Goal: Information Seeking & Learning: Learn about a topic

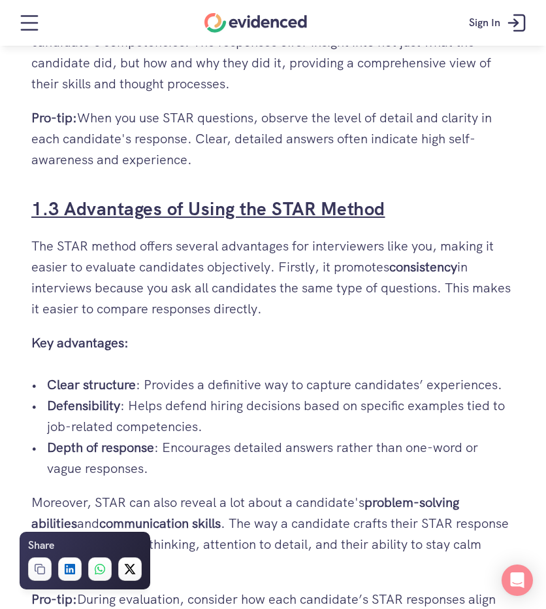
scroll to position [1699, 0]
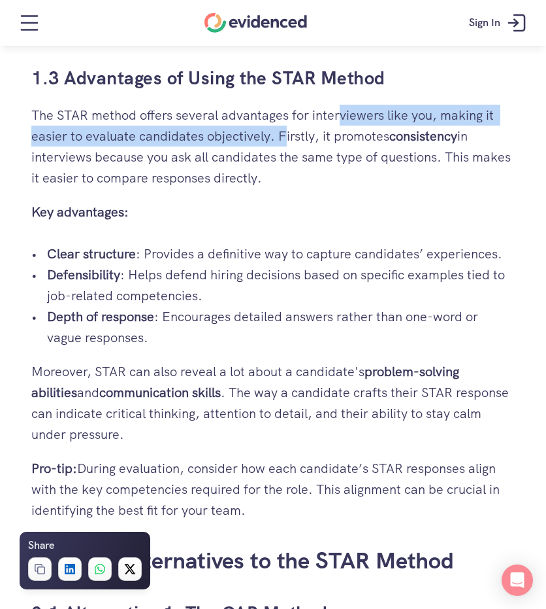
drag, startPoint x: 304, startPoint y: 130, endPoint x: 343, endPoint y: 125, distance: 39.6
click at [343, 125] on p "The STAR method offers several advantages for interviewers like you, making it …" at bounding box center [273, 147] width 484 height 84
click at [244, 125] on p "The STAR method offers several advantages for interviewers like you, making it …" at bounding box center [273, 147] width 484 height 84
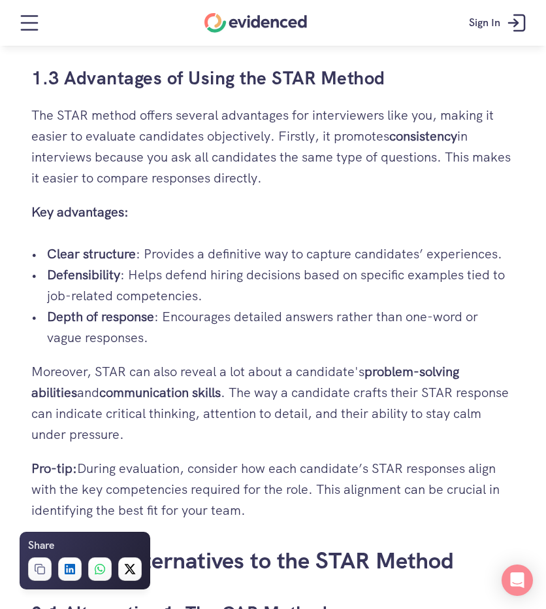
drag, startPoint x: 274, startPoint y: 129, endPoint x: 353, endPoint y: 178, distance: 93.1
click at [353, 178] on p "The STAR method offers several advantages for interviewers like you, making it …" at bounding box center [273, 147] width 484 height 84
drag, startPoint x: 237, startPoint y: 169, endPoint x: 5, endPoint y: 110, distance: 238.7
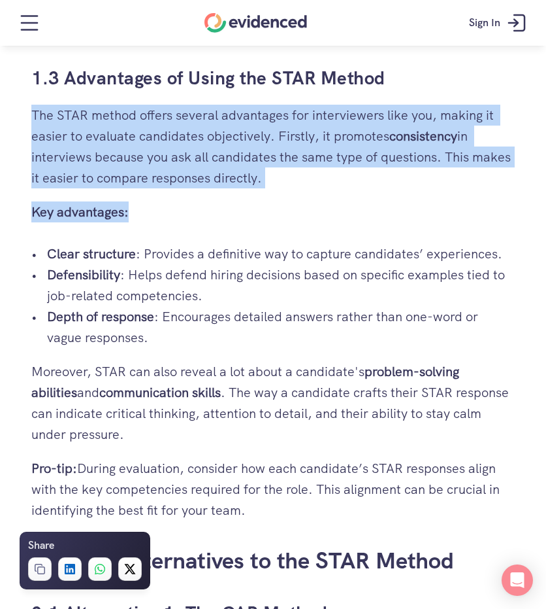
drag, startPoint x: 11, startPoint y: 109, endPoint x: 328, endPoint y: 197, distance: 328.9
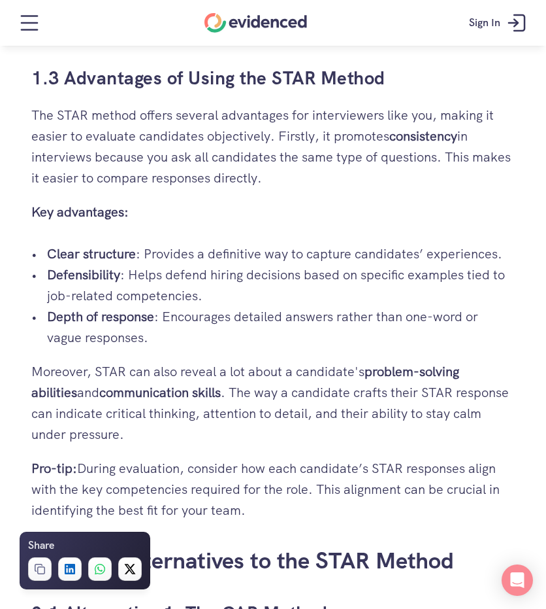
click at [298, 208] on p "Key advantages:" at bounding box center [273, 211] width 484 height 21
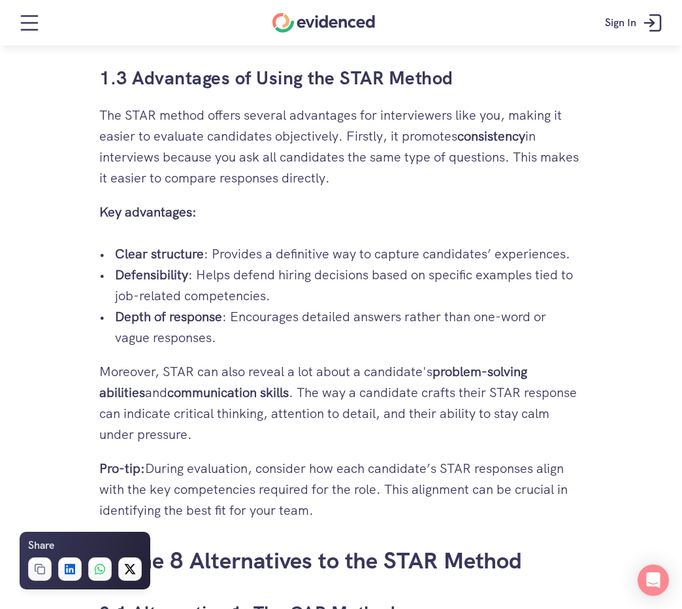
drag, startPoint x: 205, startPoint y: 250, endPoint x: 575, endPoint y: 248, distance: 370.6
click at [532, 244] on p "Clear structure : Provides a definitive way to capture candidates’ experiences." at bounding box center [349, 253] width 468 height 21
drag, startPoint x: 563, startPoint y: 252, endPoint x: 543, endPoint y: 260, distance: 22.6
click at [546, 252] on p "Clear structure : Provides a definitive way to capture candidates’ experiences." at bounding box center [349, 253] width 468 height 21
click at [360, 284] on p "Defensibility : Helps defend hiring decisions based on specific examples tied t…" at bounding box center [349, 285] width 468 height 42
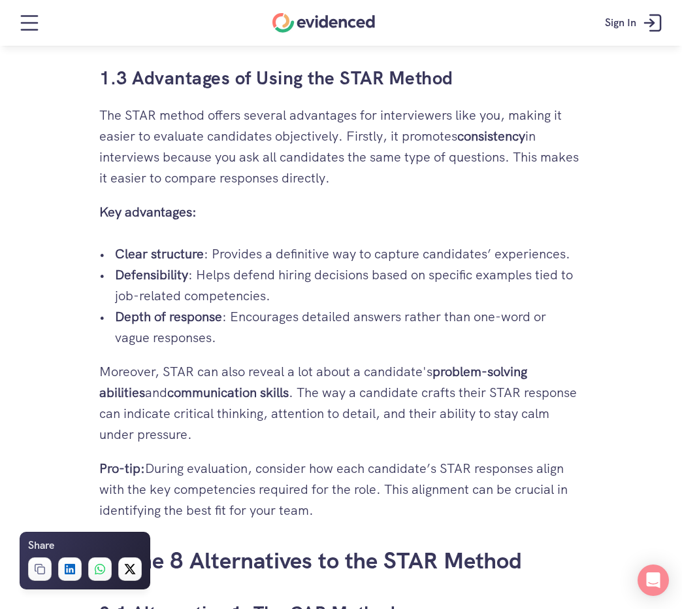
drag, startPoint x: 180, startPoint y: 286, endPoint x: 503, endPoint y: 308, distance: 323.7
click at [499, 308] on ul "Clear structure : Provides a definitive way to capture candidates’ experiences.…" at bounding box center [341, 295] width 484 height 105
click at [457, 331] on p "Depth of response : Encourages detailed answers rather than one-word or vague r…" at bounding box center [349, 327] width 468 height 42
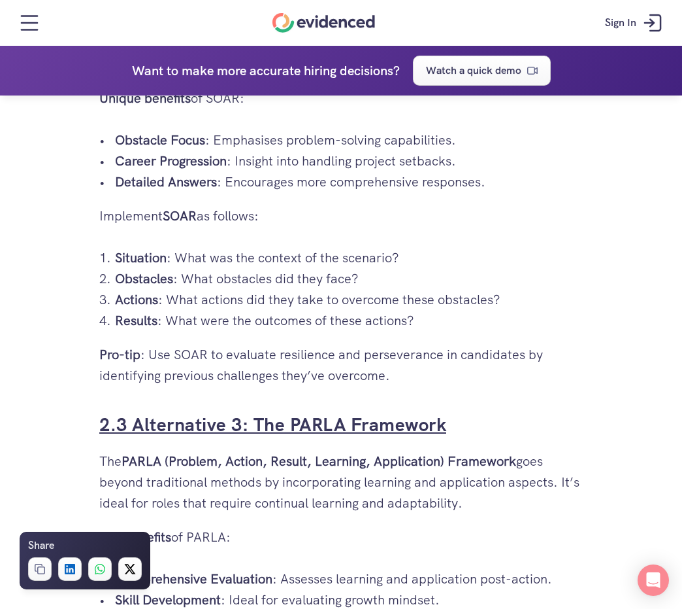
scroll to position [2480, 0]
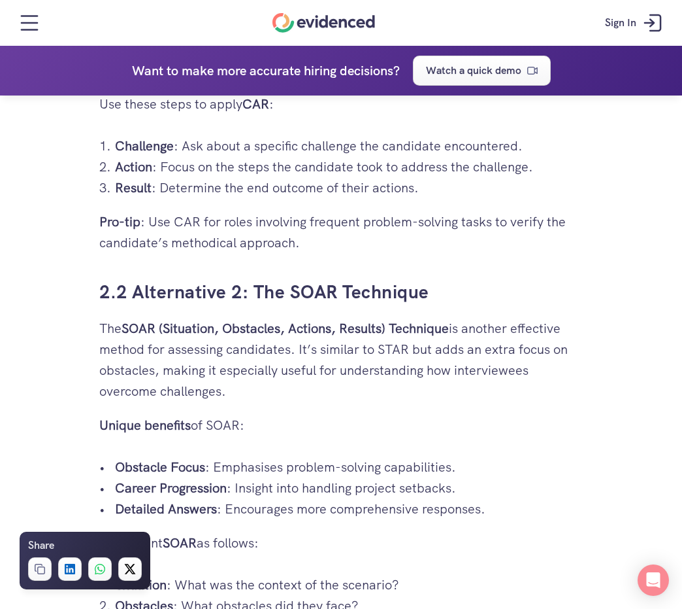
click at [442, 297] on h3 "2.2 Alternative 2: The SOAR Technique" at bounding box center [341, 291] width 484 height 25
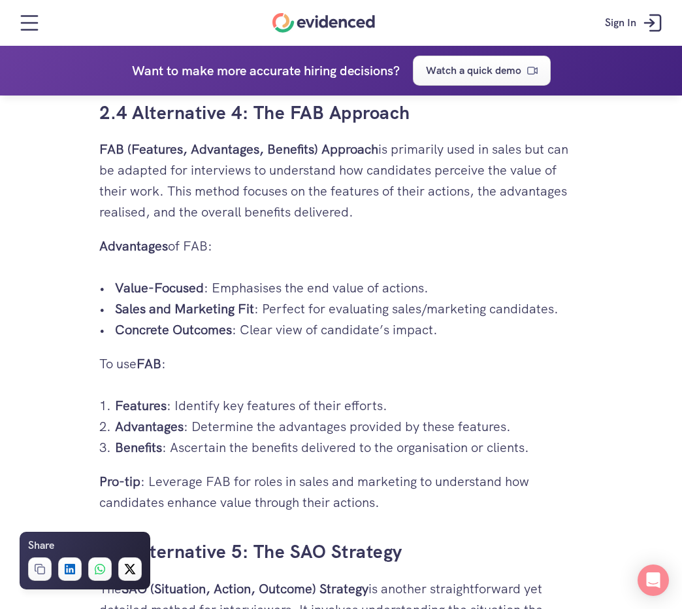
scroll to position [3460, 0]
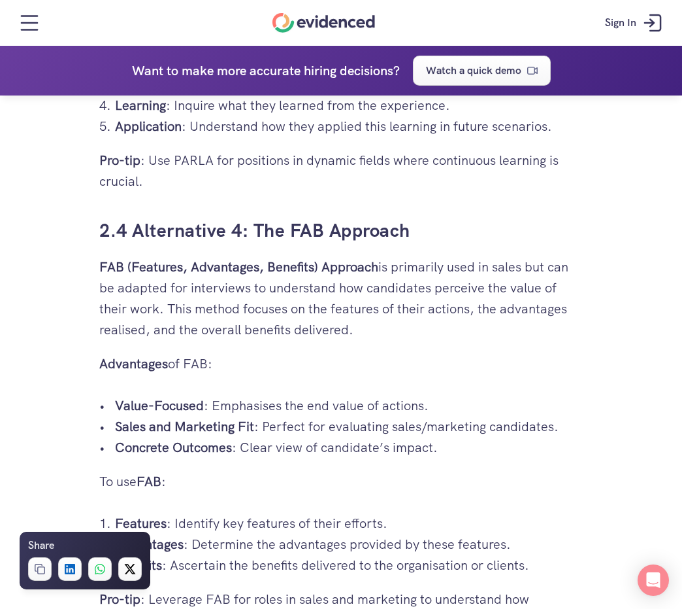
drag, startPoint x: 454, startPoint y: 270, endPoint x: 573, endPoint y: 280, distance: 119.4
click at [546, 280] on p "FAB (Features, Advantages, Benefits) Approach is primarily used in sales but ca…" at bounding box center [341, 298] width 484 height 84
click at [546, 303] on p "FAB (Features, Advantages, Benefits) Approach is primarily used in sales but ca…" at bounding box center [341, 298] width 484 height 84
drag, startPoint x: 453, startPoint y: 339, endPoint x: 51, endPoint y: 260, distance: 409.6
click at [52, 252] on div "Hiring the right candidate can be as overwhelming as finding a needle in a hays…" at bounding box center [341, 505] width 682 height 7270
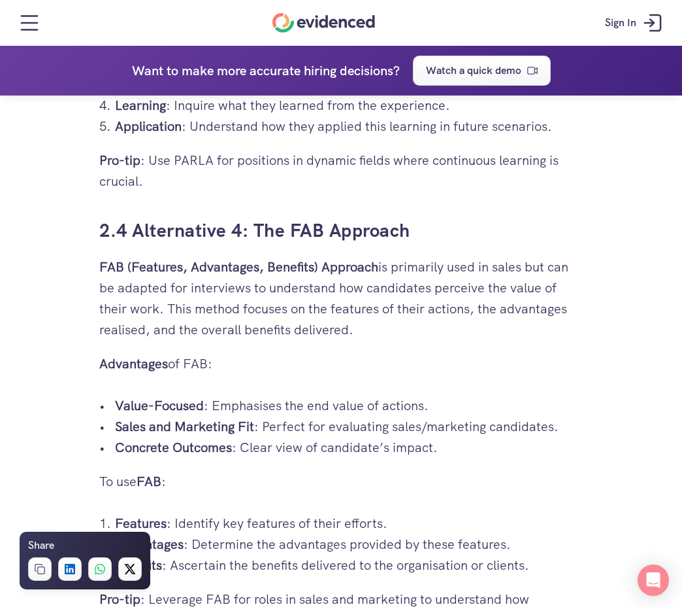
click at [189, 292] on p "FAB (Features, Advantages, Benefits) Approach is primarily used in sales but ca…" at bounding box center [341, 298] width 484 height 84
drag, startPoint x: 95, startPoint y: 290, endPoint x: 548, endPoint y: 327, distance: 453.9
click at [546, 327] on div "Hiring the right candidate can be as overwhelming as finding a needle in a hays…" at bounding box center [341, 176] width 510 height 6612
click at [546, 329] on p "FAB (Features, Advantages, Benefits) Approach is primarily used in sales but ca…" at bounding box center [341, 298] width 484 height 84
drag, startPoint x: 486, startPoint y: 335, endPoint x: 70, endPoint y: 270, distance: 421.4
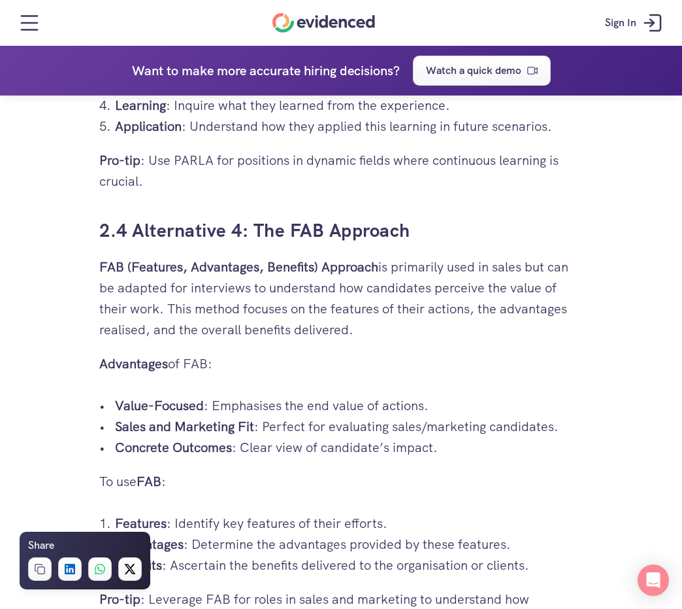
click at [70, 270] on div "Hiring the right candidate can be as overwhelming as finding a needle in a hays…" at bounding box center [341, 505] width 682 height 7270
click at [76, 267] on div "Hiring the right candidate can be as overwhelming as finding a needle in a hays…" at bounding box center [341, 505] width 682 height 7270
drag, startPoint x: 75, startPoint y: 262, endPoint x: 526, endPoint y: 337, distance: 457.1
click at [526, 337] on div "Hiring the right candidate can be as overwhelming as finding a needle in a hays…" at bounding box center [341, 505] width 682 height 7270
click at [526, 337] on p "FAB (Features, Advantages, Benefits) Approach is primarily used in sales but ca…" at bounding box center [341, 298] width 484 height 84
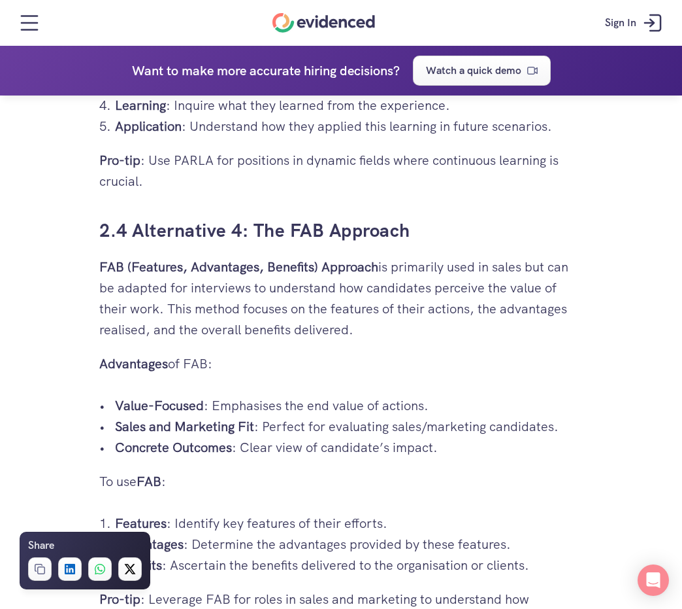
drag, startPoint x: 526, startPoint y: 331, endPoint x: 77, endPoint y: 253, distance: 455.2
click at [77, 253] on div "Hiring the right candidate can be as overwhelming as finding a needle in a hays…" at bounding box center [341, 505] width 682 height 7270
click at [400, 273] on p "FAB (Features, Advantages, Benefits) Approach is primarily used in sales but ca…" at bounding box center [341, 298] width 484 height 84
drag, startPoint x: 383, startPoint y: 261, endPoint x: 527, endPoint y: 269, distance: 144.7
click at [527, 269] on p "FAB (Features, Advantages, Benefits) Approach is primarily used in sales but ca…" at bounding box center [341, 298] width 484 height 84
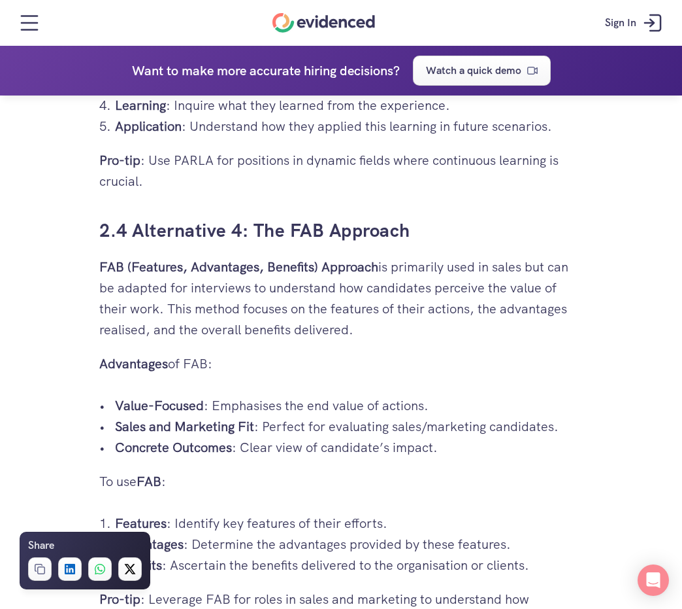
click at [527, 269] on p "FAB (Features, Advantages, Benefits) Approach is primarily used in sales but ca…" at bounding box center [341, 298] width 484 height 84
drag, startPoint x: 389, startPoint y: 271, endPoint x: 452, endPoint y: 267, distance: 63.5
click at [452, 267] on p "FAB (Features, Advantages, Benefits) Approach is primarily used in sales but ca…" at bounding box center [341, 298] width 484 height 84
click at [373, 259] on strong "FAB (Features, Advantages, Benefits) Approach" at bounding box center [238, 266] width 279 height 17
click at [392, 269] on p "FAB (Features, Advantages, Benefits) Approach is primarily used in sales but ca…" at bounding box center [341, 298] width 484 height 84
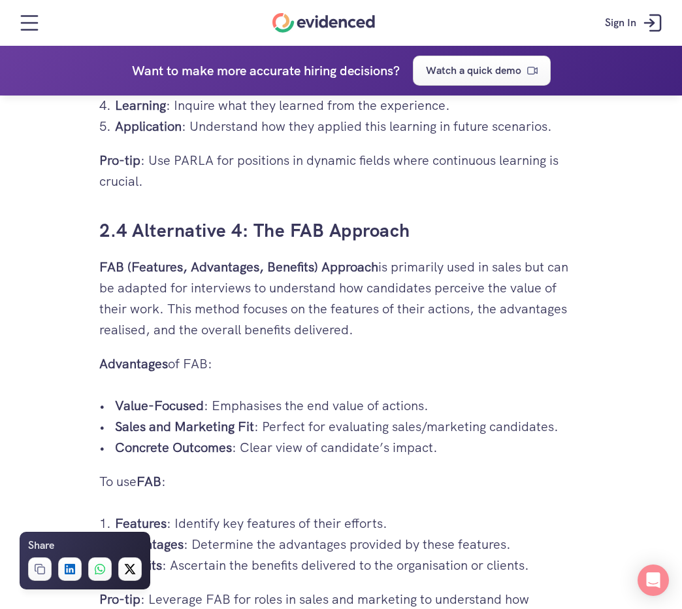
click at [392, 269] on p "FAB (Features, Advantages, Benefits) Approach is primarily used in sales but ca…" at bounding box center [341, 298] width 484 height 84
click at [395, 269] on p "FAB (Features, Advantages, Benefits) Approach is primarily used in sales but ca…" at bounding box center [341, 298] width 484 height 84
drag, startPoint x: 395, startPoint y: 268, endPoint x: 552, endPoint y: 318, distance: 164.7
click at [546, 318] on p "FAB (Features, Advantages, Benefits) Approach is primarily used in sales but ca…" at bounding box center [341, 298] width 484 height 84
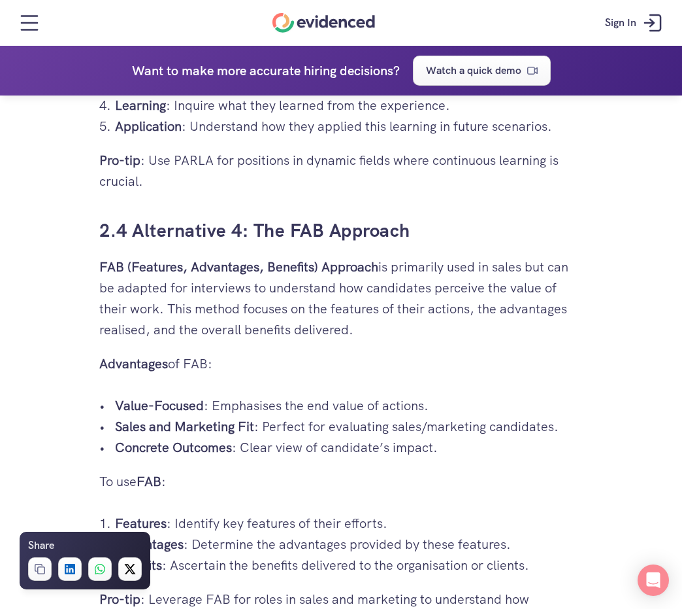
click at [541, 329] on p "FAB (Features, Advantages, Benefits) Approach is primarily used in sales but ca…" at bounding box center [341, 298] width 484 height 84
drag, startPoint x: 473, startPoint y: 350, endPoint x: 80, endPoint y: 274, distance: 400.1
click at [80, 274] on div "Hiring the right candidate can be as overwhelming as finding a needle in a hays…" at bounding box center [341, 505] width 682 height 7270
click at [82, 271] on div "Hiring the right candidate can be as overwhelming as finding a needle in a hays…" at bounding box center [341, 505] width 682 height 7270
drag, startPoint x: 90, startPoint y: 262, endPoint x: 419, endPoint y: 338, distance: 338.0
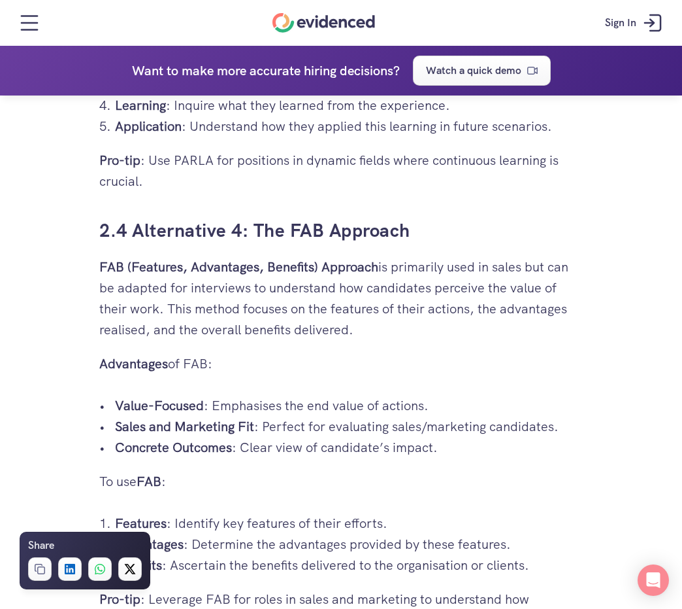
click at [419, 338] on div "Hiring the right candidate can be as overwhelming as finding a needle in a hays…" at bounding box center [341, 176] width 510 height 6612
click at [417, 326] on p "FAB (Features, Advantages, Benefits) Approach is primarily used in sales but ca…" at bounding box center [341, 298] width 484 height 84
drag, startPoint x: 97, startPoint y: 262, endPoint x: 597, endPoint y: 337, distance: 505.6
click at [546, 337] on div "Hiring the right candidate can be as overwhelming as finding a needle in a hays…" at bounding box center [341, 505] width 682 height 7270
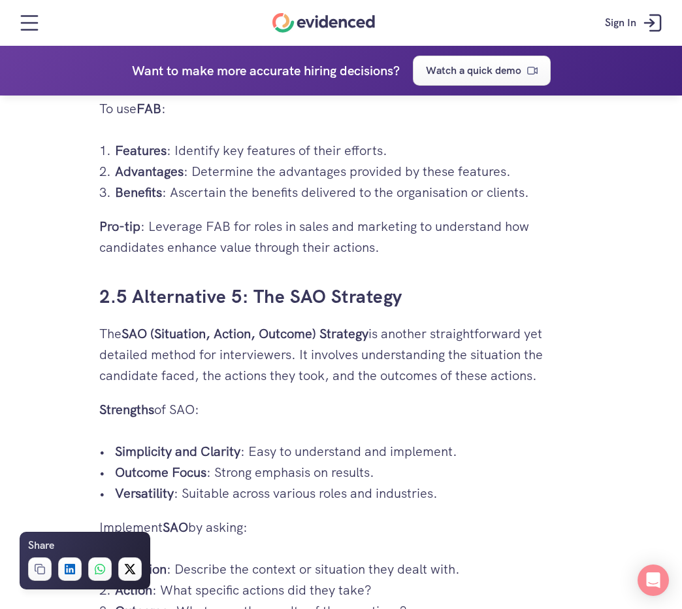
scroll to position [3853, 0]
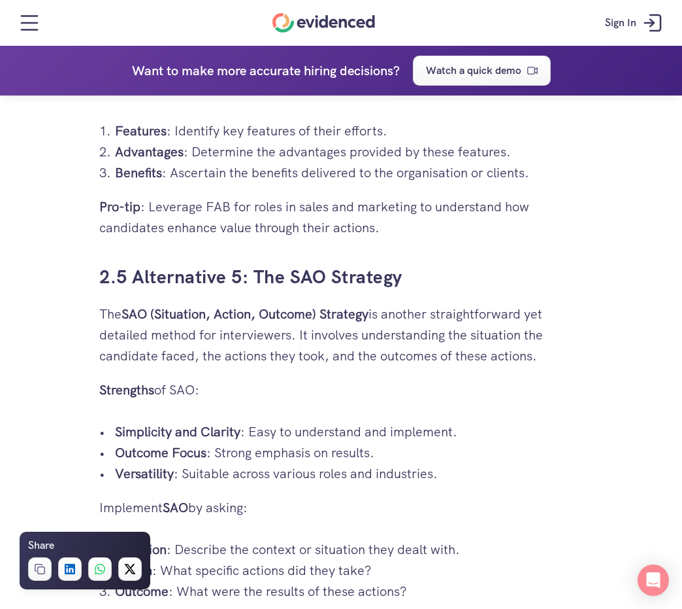
drag, startPoint x: 382, startPoint y: 322, endPoint x: 539, endPoint y: 307, distance: 156.9
click at [539, 307] on p "The SAO (Situation, Action, Outcome) Strategy is another straightforward yet de…" at bounding box center [341, 334] width 484 height 63
click at [545, 305] on p "The SAO (Situation, Action, Outcome) Strategy is another straightforward yet de…" at bounding box center [341, 334] width 484 height 63
drag, startPoint x: 395, startPoint y: 317, endPoint x: 520, endPoint y: 327, distance: 125.3
click at [520, 327] on p "The SAO (Situation, Action, Outcome) Strategy is another straightforward yet de…" at bounding box center [341, 334] width 484 height 63
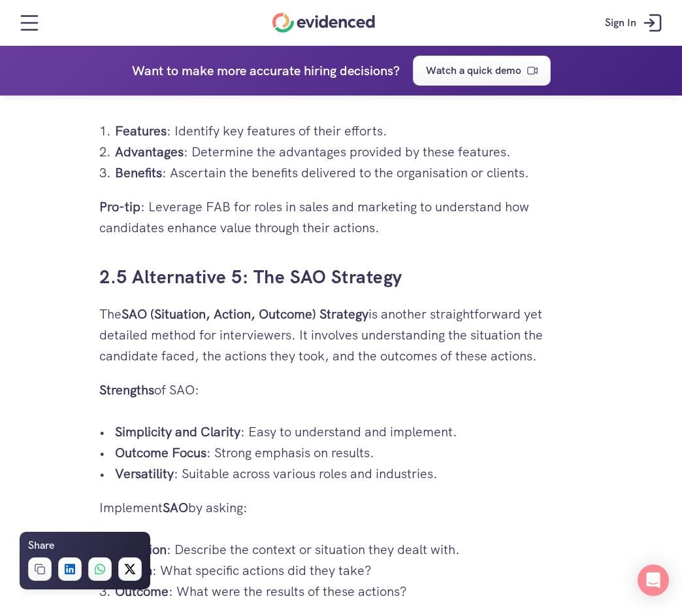
click at [433, 336] on p "The SAO (Situation, Action, Outcome) Strategy is another straightforward yet de…" at bounding box center [341, 334] width 484 height 63
click at [233, 337] on p "The SAO (Situation, Action, Outcome) Strategy is another straightforward yet de…" at bounding box center [341, 334] width 484 height 63
drag, startPoint x: 352, startPoint y: 331, endPoint x: 426, endPoint y: 331, distance: 74.5
click at [426, 331] on p "The SAO (Situation, Action, Outcome) Strategy is another straightforward yet de…" at bounding box center [341, 334] width 484 height 63
click at [326, 337] on p "The SAO (Situation, Action, Outcome) Strategy is another straightforward yet de…" at bounding box center [341, 334] width 484 height 63
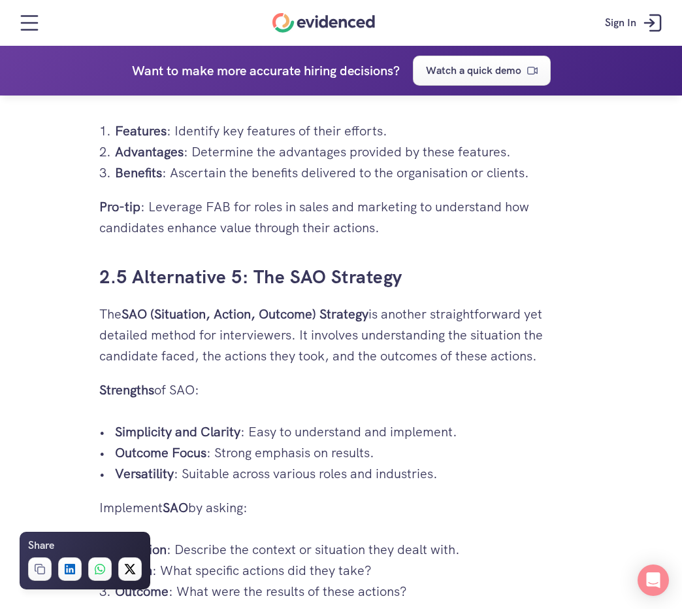
drag, startPoint x: 299, startPoint y: 337, endPoint x: 591, endPoint y: 344, distance: 291.6
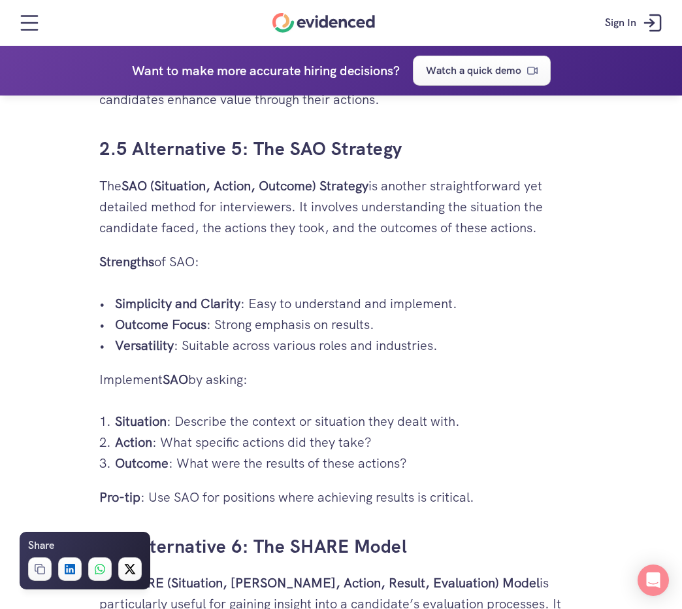
scroll to position [3983, 0]
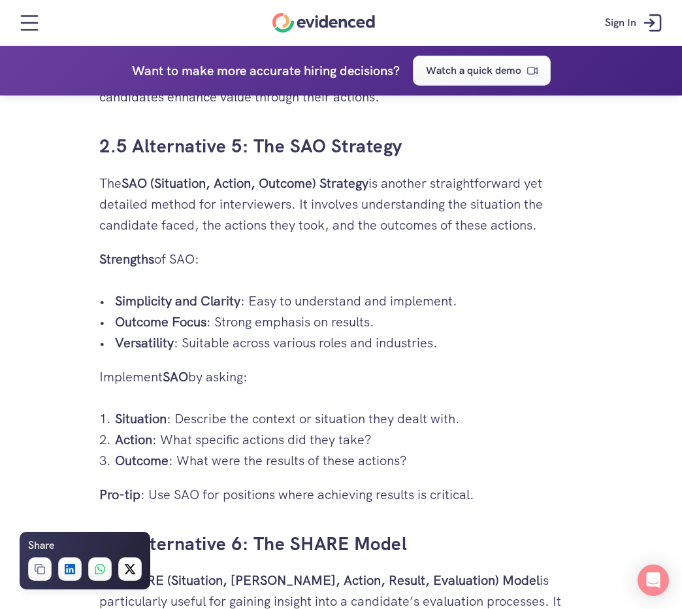
drag, startPoint x: 61, startPoint y: 256, endPoint x: 451, endPoint y: 339, distance: 399.0
click at [451, 339] on p "Versatility : Suitable across various roles and industries." at bounding box center [349, 342] width 468 height 21
drag, startPoint x: 460, startPoint y: 343, endPoint x: 104, endPoint y: 181, distance: 391.1
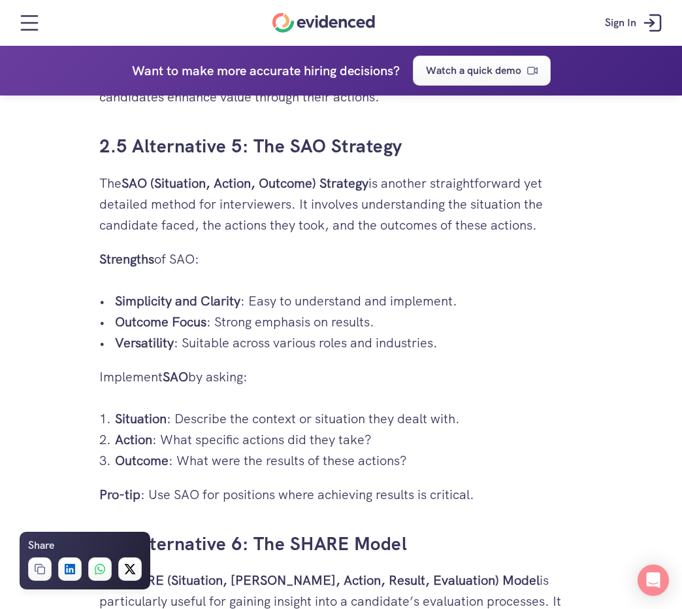
click at [101, 180] on p "The SAO (Situation, Action, Outcome) Strategy is another straightforward yet de…" at bounding box center [341, 204] width 484 height 63
drag, startPoint x: 79, startPoint y: 145, endPoint x: 541, endPoint y: 348, distance: 504.6
drag, startPoint x: 541, startPoint y: 348, endPoint x: 554, endPoint y: 352, distance: 13.0
click at [542, 348] on p "Versatility : Suitable across various roles and industries." at bounding box center [349, 342] width 468 height 21
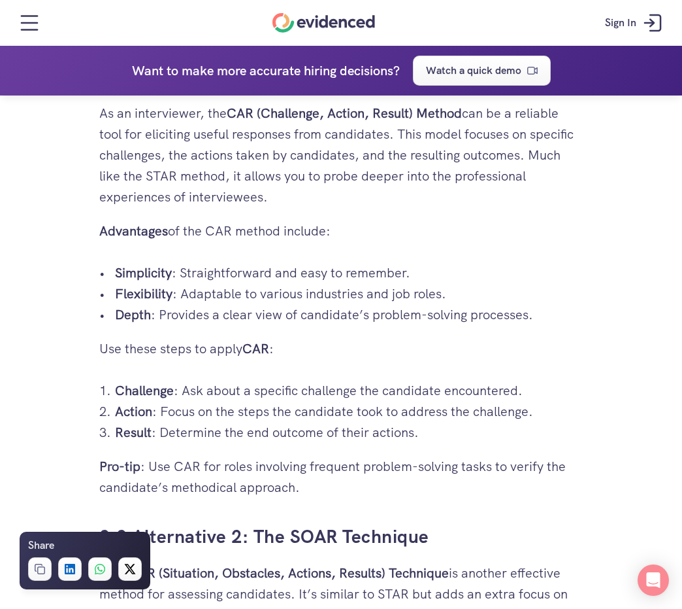
scroll to position [2284, 0]
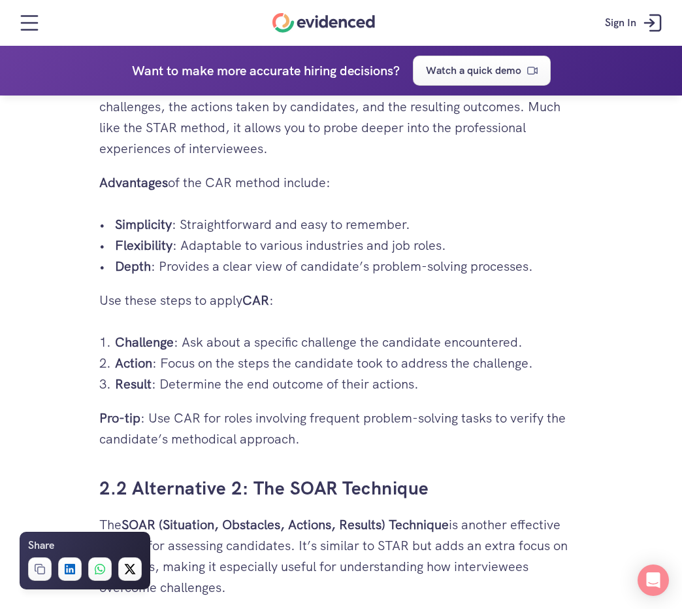
drag, startPoint x: 332, startPoint y: 418, endPoint x: 482, endPoint y: 419, distance: 149.7
click at [482, 419] on p "Pro-tip : Use CAR for roles involving frequent problem-solving tasks to verify …" at bounding box center [341, 428] width 484 height 42
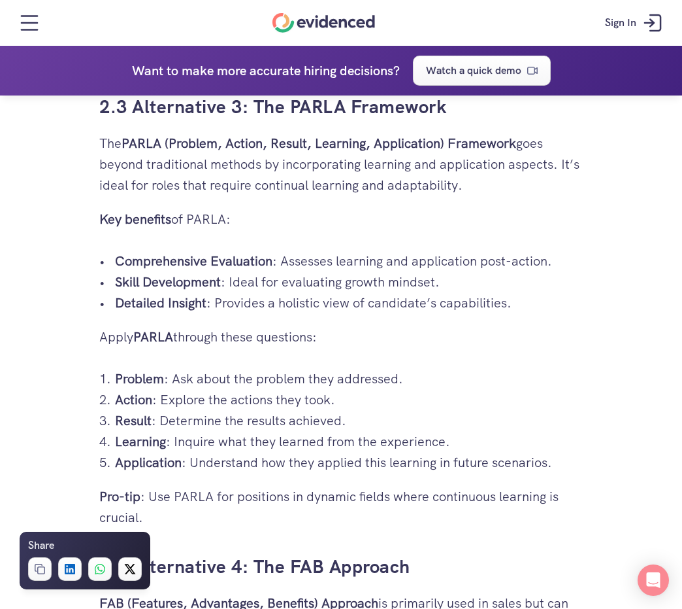
scroll to position [3134, 0]
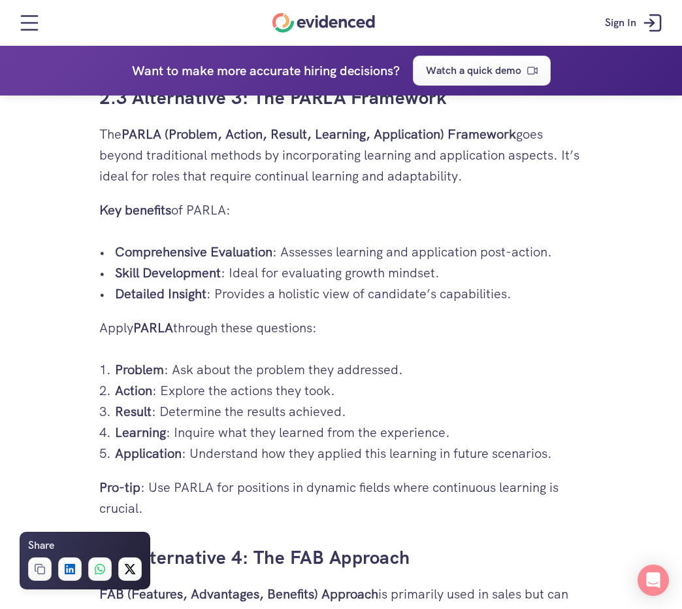
drag, startPoint x: 311, startPoint y: 380, endPoint x: 439, endPoint y: 369, distance: 128.6
click at [439, 369] on ol "Problem : Ask about the problem they addressed. Action : Explore the actions th…" at bounding box center [341, 411] width 484 height 105
click at [391, 376] on p "Problem : Ask about the problem they addressed." at bounding box center [349, 369] width 468 height 21
drag, startPoint x: 310, startPoint y: 368, endPoint x: 431, endPoint y: 367, distance: 120.9
click at [431, 367] on p "Problem : Ask about the problem they addressed." at bounding box center [349, 369] width 468 height 21
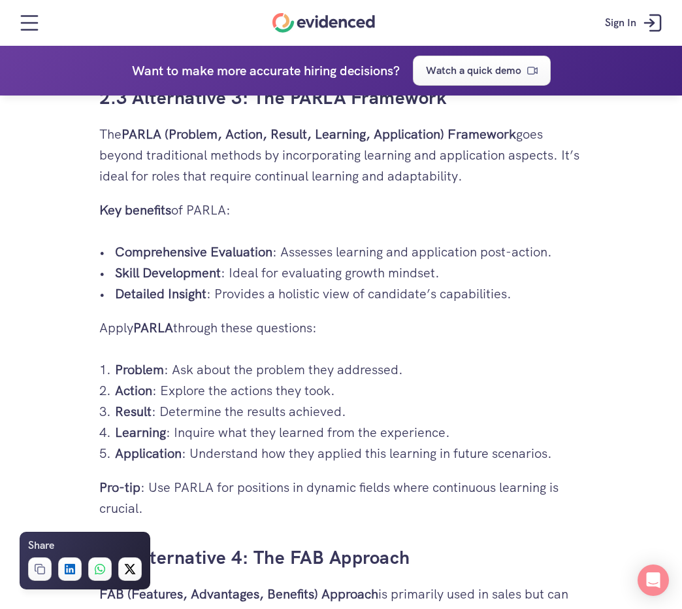
drag, startPoint x: 337, startPoint y: 432, endPoint x: 482, endPoint y: 445, distance: 145.7
click at [482, 445] on ol "Problem : Ask about the problem they addressed. Action : Explore the actions th…" at bounding box center [341, 411] width 484 height 105
click at [482, 445] on p "Application : Understand how they applied this learning in future scenarios." at bounding box center [349, 453] width 468 height 21
drag, startPoint x: 353, startPoint y: 455, endPoint x: 548, endPoint y: 453, distance: 194.8
click at [546, 453] on p "Application : Understand how they applied this learning in future scenarios." at bounding box center [349, 453] width 468 height 21
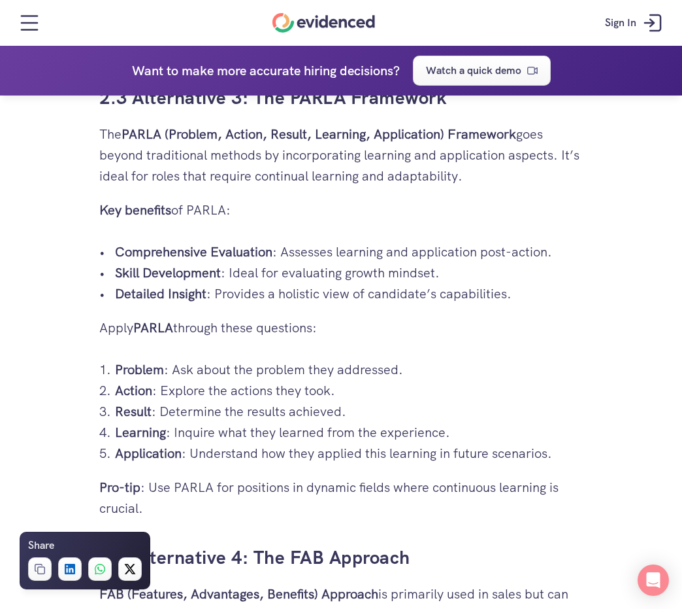
click at [546, 453] on p "Application : Understand how they applied this learning in future scenarios." at bounding box center [349, 453] width 468 height 21
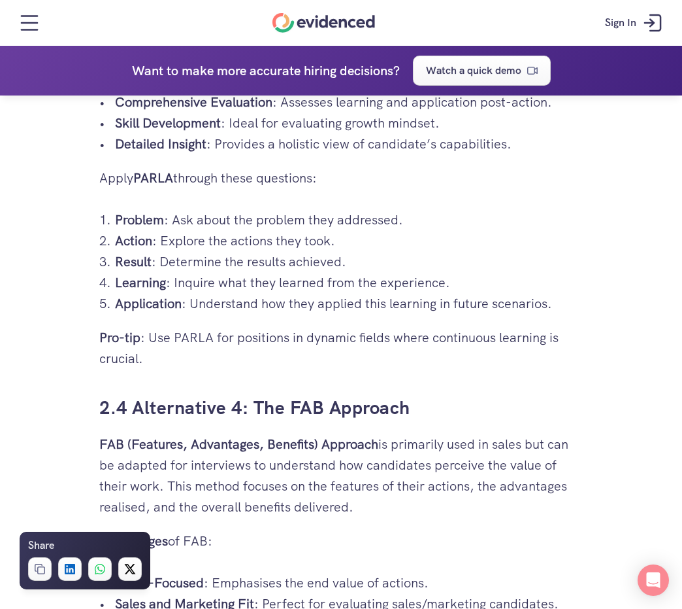
scroll to position [3460, 0]
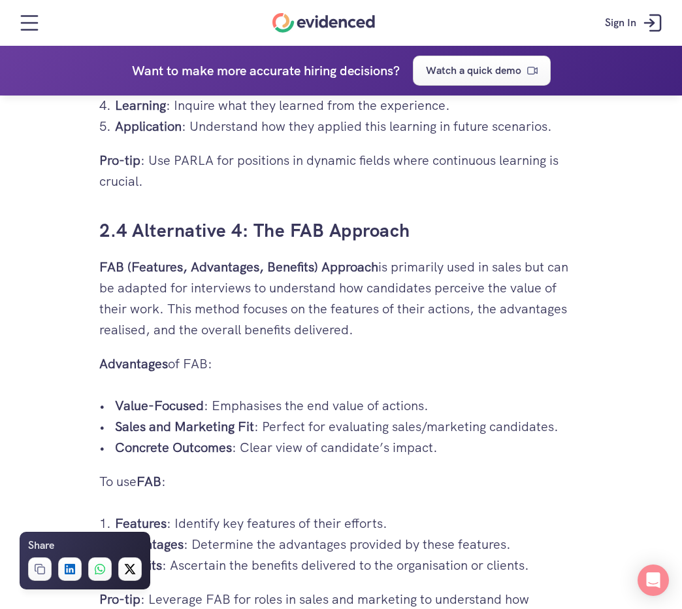
drag, startPoint x: 320, startPoint y: 276, endPoint x: 464, endPoint y: 274, distance: 143.8
click at [464, 274] on p "FAB (Features, Advantages, Benefits) Approach is primarily used in sales but ca…" at bounding box center [341, 298] width 484 height 84
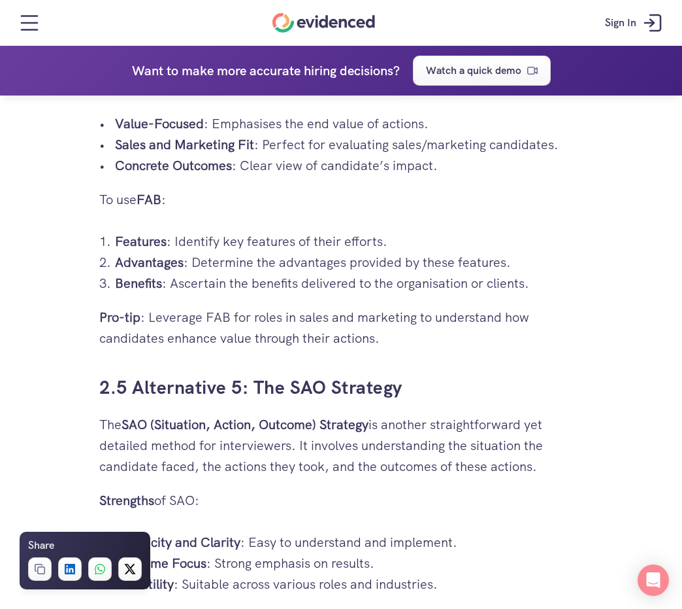
scroll to position [3787, 0]
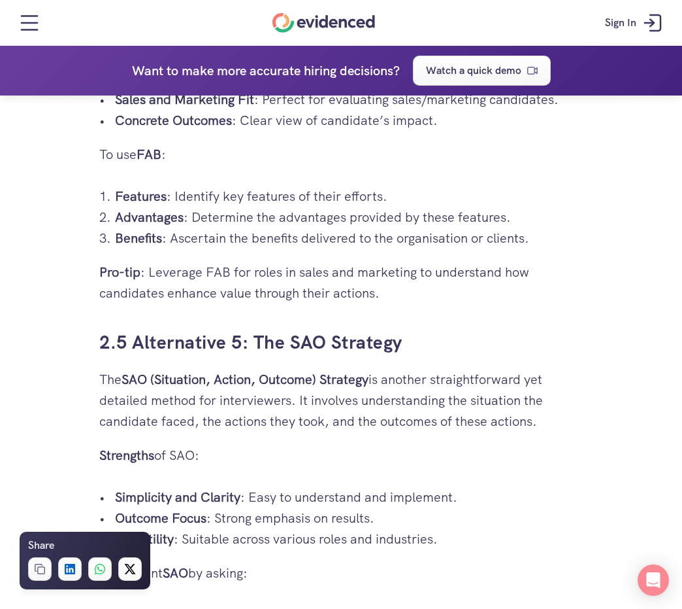
drag, startPoint x: 323, startPoint y: 399, endPoint x: 454, endPoint y: 397, distance: 130.8
click at [458, 397] on p "The SAO (Situation, Action, Outcome) Strategy is another straightforward yet de…" at bounding box center [341, 400] width 484 height 63
click at [454, 397] on p "The SAO (Situation, Action, Outcome) Strategy is another straightforward yet de…" at bounding box center [341, 400] width 484 height 63
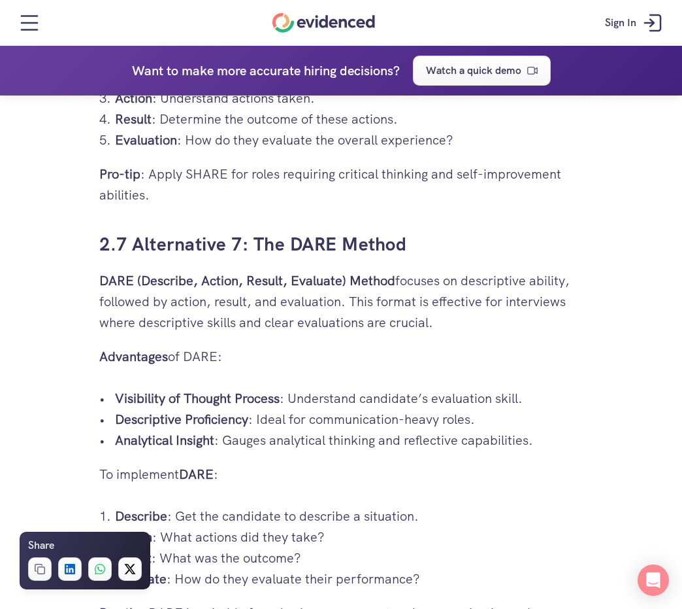
scroll to position [4833, 0]
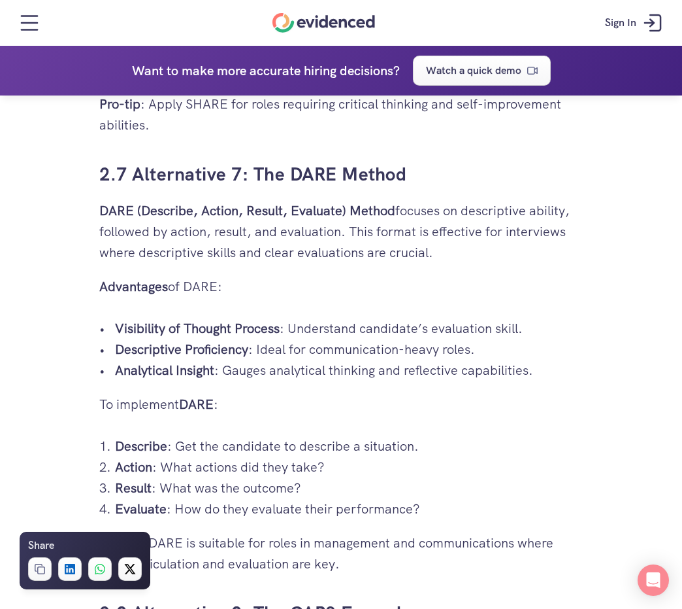
drag, startPoint x: 408, startPoint y: 209, endPoint x: 546, endPoint y: 205, distance: 138.0
click at [546, 205] on p "DARE (Describe, Action, Result, Evaluate) Method focuses on descriptive ability…" at bounding box center [341, 231] width 484 height 63
drag, startPoint x: 314, startPoint y: 226, endPoint x: 557, endPoint y: 234, distance: 243.3
click at [546, 234] on p "DARE (Describe, Action, Result, Evaluate) Method focuses on descriptive ability…" at bounding box center [341, 231] width 484 height 63
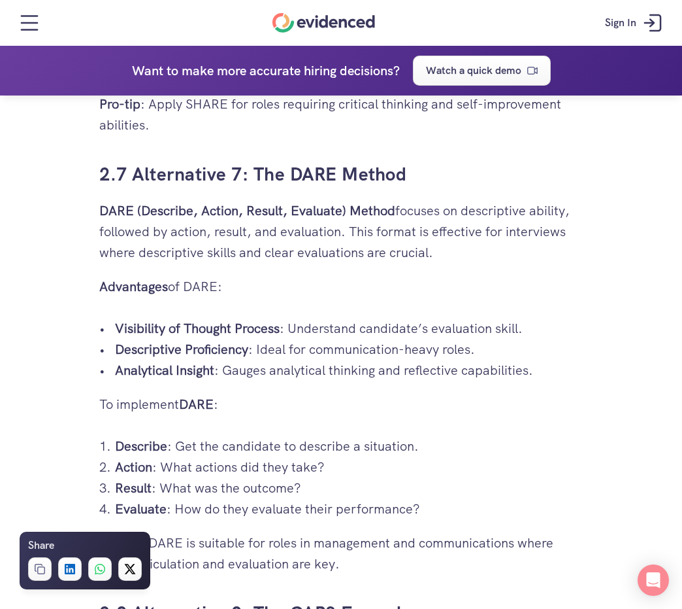
click at [546, 234] on p "DARE (Describe, Action, Result, Evaluate) Method focuses on descriptive ability…" at bounding box center [341, 231] width 484 height 63
drag, startPoint x: 389, startPoint y: 215, endPoint x: 539, endPoint y: 208, distance: 149.9
click at [539, 208] on p "DARE (Describe, Action, Result, Evaluate) Method focuses on descriptive ability…" at bounding box center [341, 231] width 484 height 63
drag, startPoint x: 226, startPoint y: 241, endPoint x: 237, endPoint y: 237, distance: 11.8
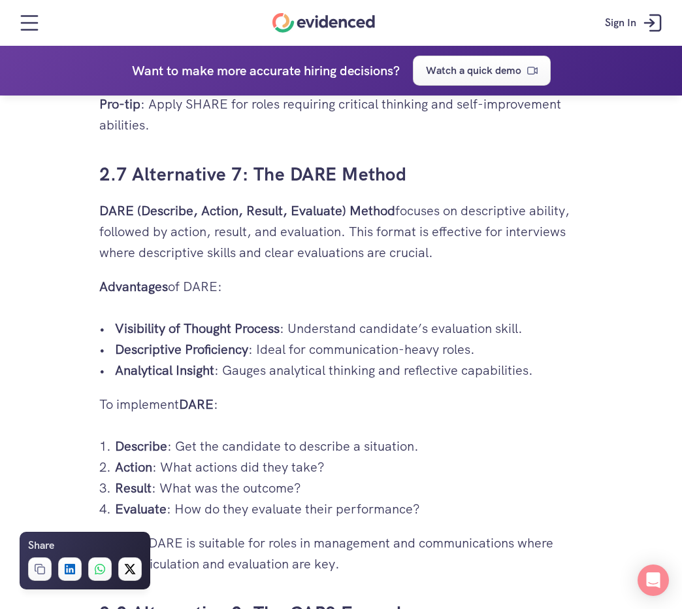
click at [227, 241] on p "DARE (Describe, Action, Result, Evaluate) Method focuses on descriptive ability…" at bounding box center [341, 231] width 484 height 63
click at [237, 237] on p "DARE (Describe, Action, Result, Evaluate) Method focuses on descriptive ability…" at bounding box center [341, 231] width 484 height 63
drag, startPoint x: 282, startPoint y: 344, endPoint x: 450, endPoint y: 331, distance: 167.8
click at [450, 331] on ul "Visibility of Thought Process : Understand candidate’s evaluation skill. Descri…" at bounding box center [341, 349] width 484 height 63
click at [450, 331] on p "Visibility of Thought Process : Understand candidate’s evaluation skill." at bounding box center [349, 328] width 468 height 21
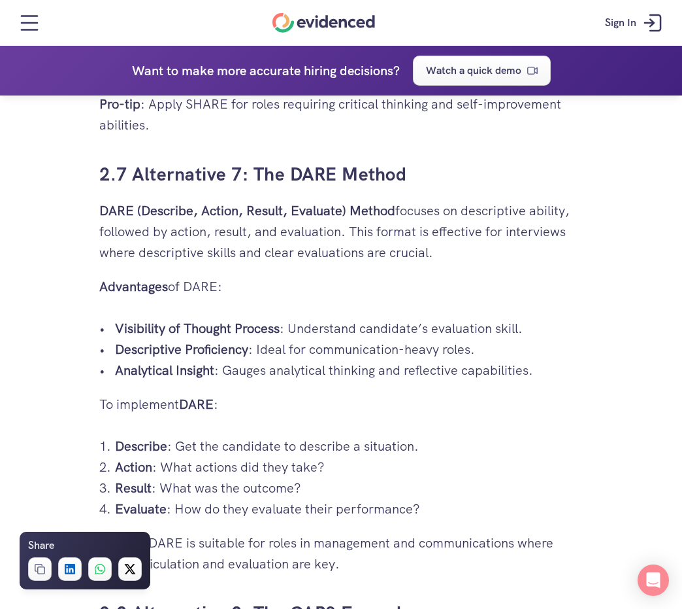
drag, startPoint x: 252, startPoint y: 343, endPoint x: 455, endPoint y: 342, distance: 203.3
click at [455, 342] on p "Descriptive Proficiency : Ideal for communication-heavy roles." at bounding box center [349, 349] width 468 height 21
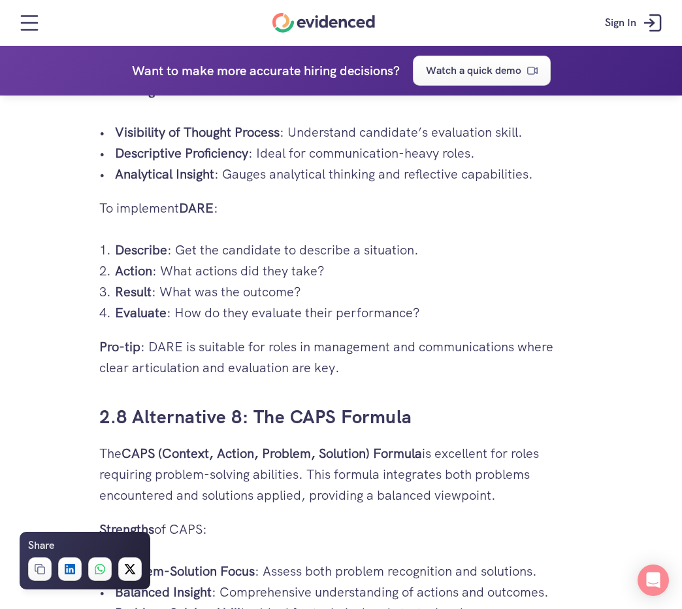
drag, startPoint x: 321, startPoint y: 347, endPoint x: 488, endPoint y: 356, distance: 166.9
click at [488, 356] on p "Pro-tip : DARE is suitable for roles in management and communications where cle…" at bounding box center [341, 357] width 484 height 42
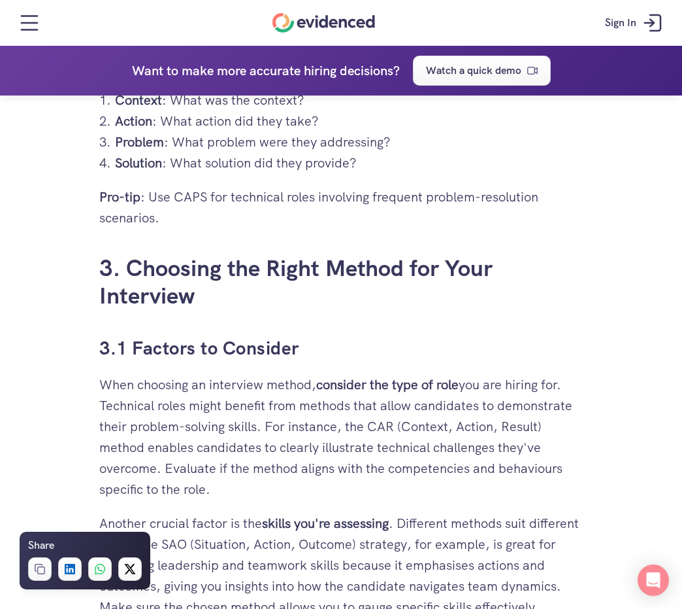
scroll to position [5879, 0]
